Goal: Navigation & Orientation: Understand site structure

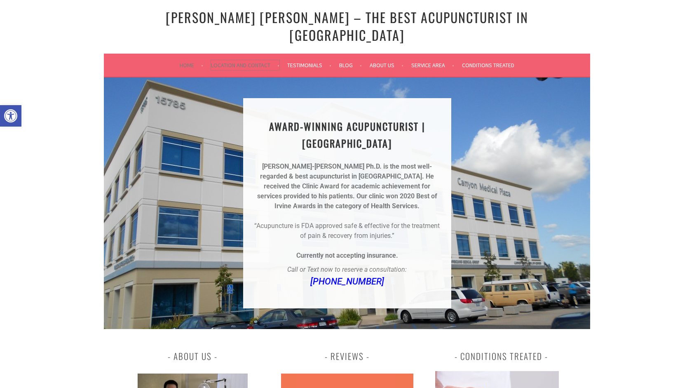
click at [250, 60] on link "Location and Contact" at bounding box center [245, 65] width 68 height 10
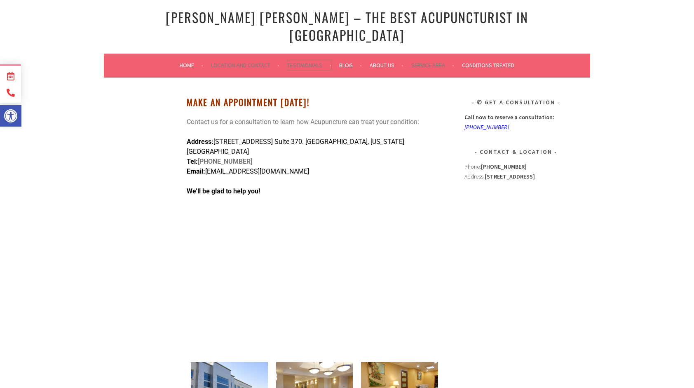
click at [318, 60] on link "Testimonials" at bounding box center [309, 65] width 44 height 10
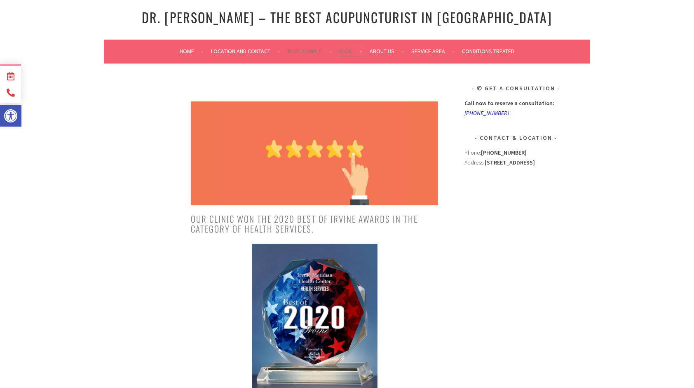
click at [348, 51] on link "Blog" at bounding box center [350, 51] width 23 height 10
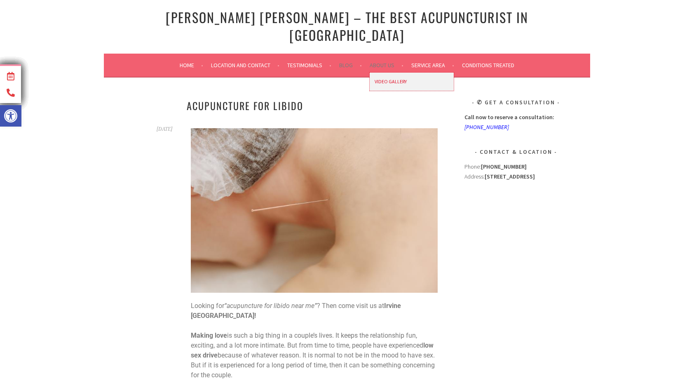
click at [386, 72] on link "Video Gallery" at bounding box center [411, 81] width 84 height 19
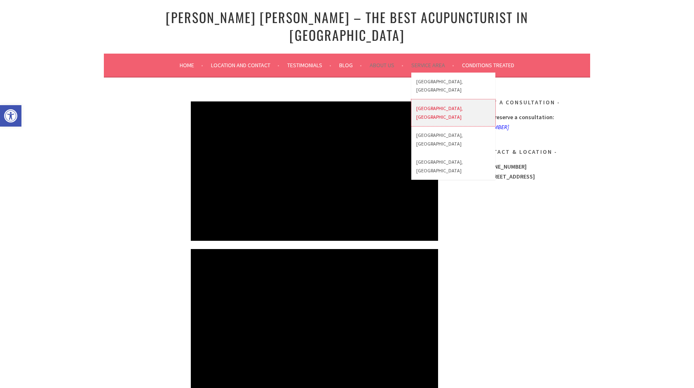
click at [431, 99] on link "[GEOGRAPHIC_DATA], [GEOGRAPHIC_DATA]" at bounding box center [453, 112] width 84 height 27
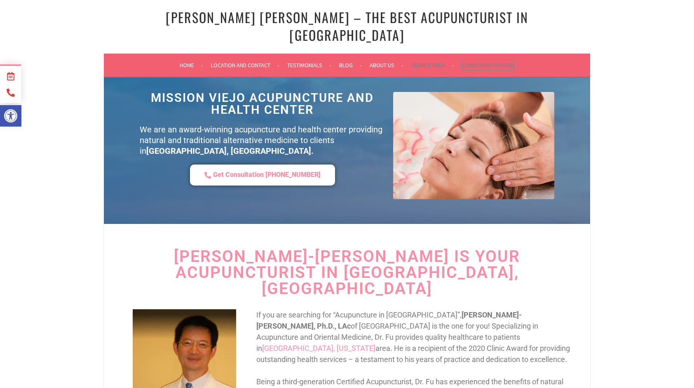
click at [493, 60] on link "Conditions Treated" at bounding box center [488, 65] width 52 height 10
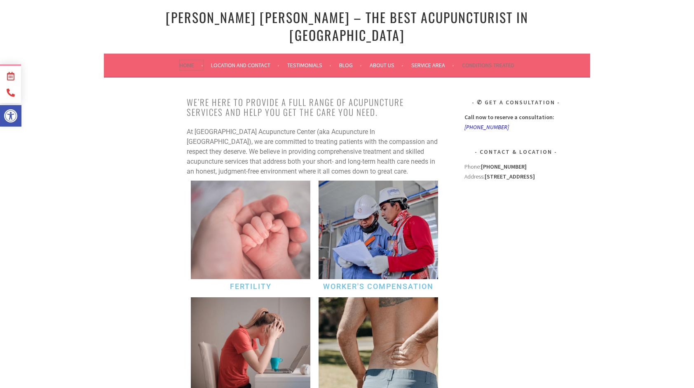
click at [188, 60] on link "Home" at bounding box center [191, 65] width 23 height 10
